Goal: Information Seeking & Learning: Check status

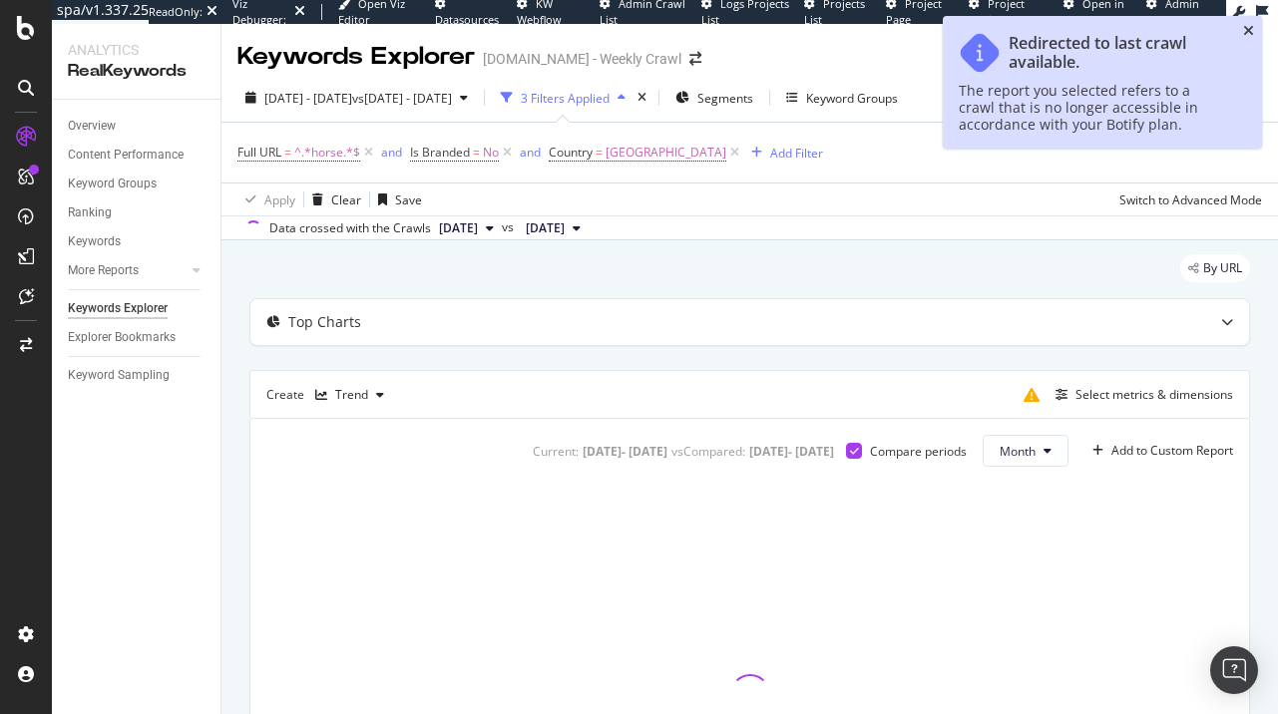
click at [1244, 32] on icon "close toast" at bounding box center [1248, 31] width 11 height 14
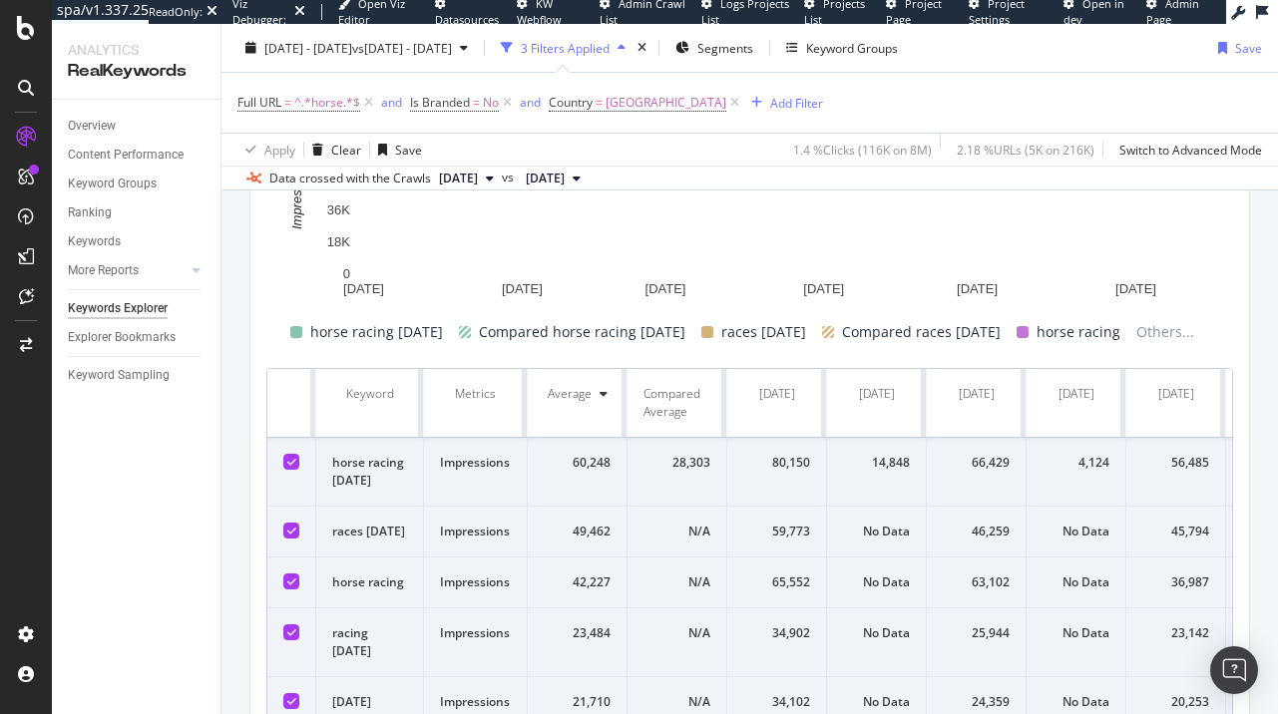
scroll to position [382, 0]
